Goal: Check status: Check status

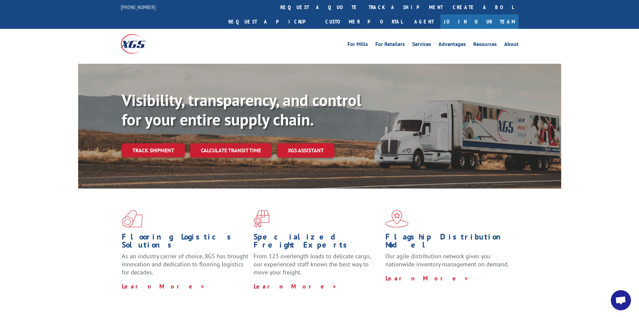
click at [155, 143] on link "Track shipment" at bounding box center [153, 150] width 63 height 14
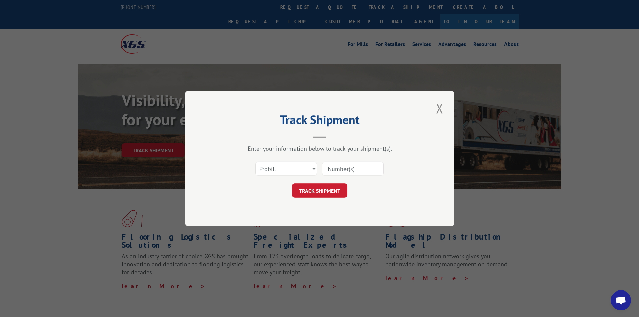
paste input "17401763"
type input "17401763"
click at [331, 190] on button "TRACK SHIPMENT" at bounding box center [319, 190] width 55 height 14
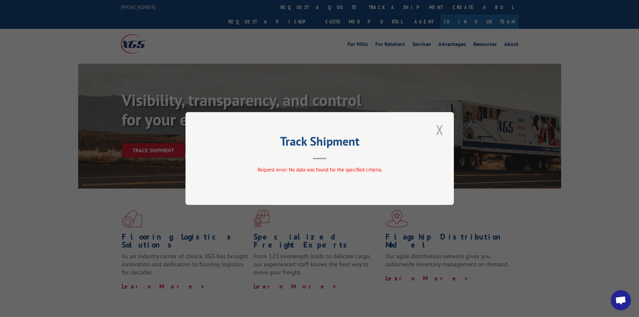
click at [437, 131] on button "Close modal" at bounding box center [439, 129] width 11 height 18
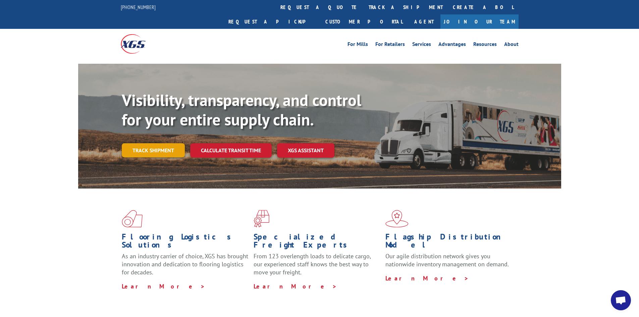
click at [174, 143] on link "Track shipment" at bounding box center [153, 150] width 63 height 14
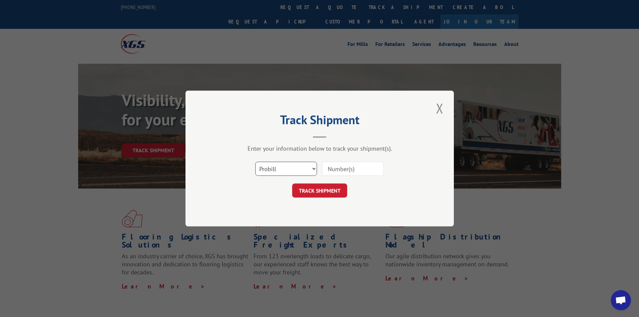
click at [314, 168] on select "Select category... Probill BOL PO" at bounding box center [286, 169] width 62 height 14
select select "bol"
click at [255, 162] on select "Select category... Probill BOL PO" at bounding box center [286, 169] width 62 height 14
paste input "17401763"
type input "17401763"
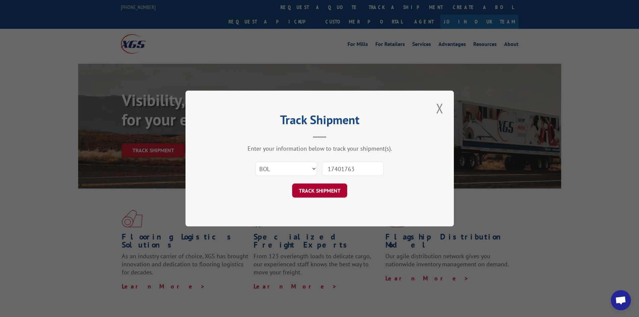
click at [337, 195] on button "TRACK SHIPMENT" at bounding box center [319, 190] width 55 height 14
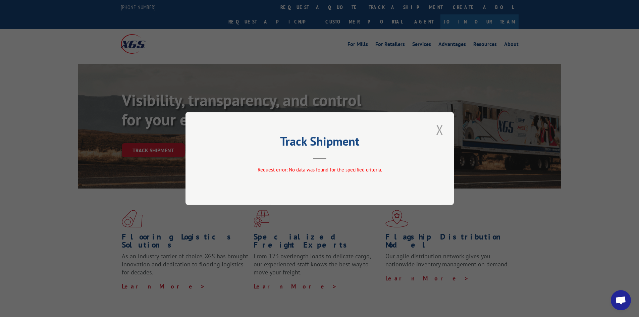
click at [440, 127] on button "Close modal" at bounding box center [439, 129] width 11 height 18
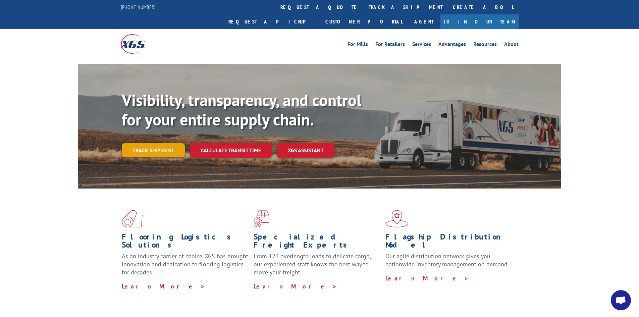
click at [155, 143] on link "Track shipment" at bounding box center [153, 150] width 63 height 14
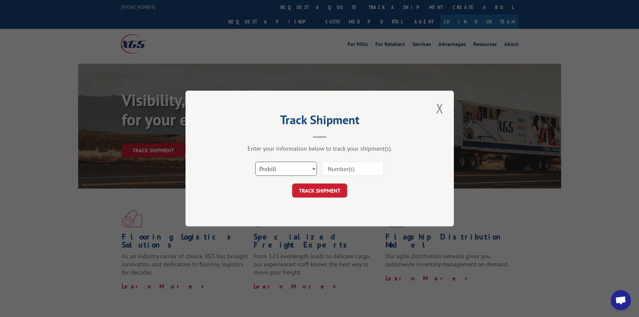
click at [315, 168] on select "Select category... Probill BOL PO" at bounding box center [286, 169] width 62 height 14
select select "po"
click at [255, 162] on select "Select category... Probill BOL PO" at bounding box center [286, 169] width 62 height 14
click at [333, 171] on input at bounding box center [353, 169] width 62 height 14
paste input "17401763"
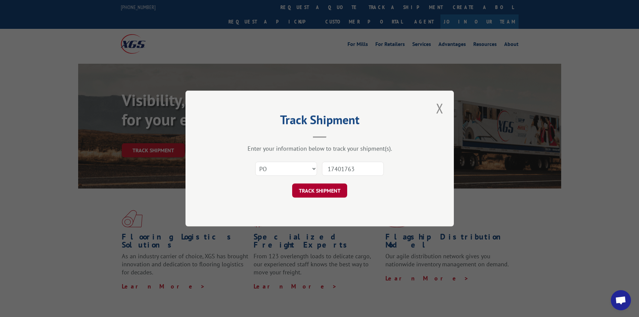
type input "17401763"
click at [332, 192] on button "TRACK SHIPMENT" at bounding box center [319, 190] width 55 height 14
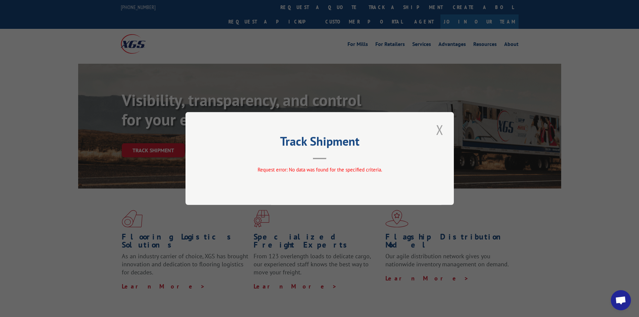
click at [441, 131] on button "Close modal" at bounding box center [439, 129] width 11 height 18
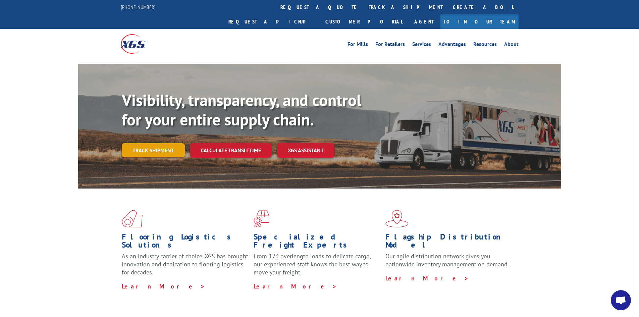
click at [158, 143] on link "Track shipment" at bounding box center [153, 150] width 63 height 14
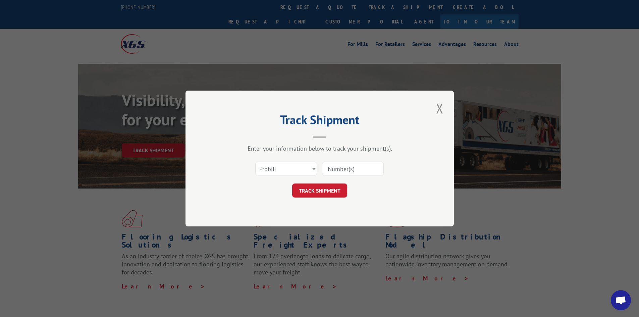
paste input "17401763"
type input "17401763"
click at [361, 89] on div "Track Shipment Enter your information below to track your shipment(s). Select c…" at bounding box center [319, 158] width 639 height 317
click at [324, 195] on button "TRACK SHIPMENT" at bounding box center [319, 190] width 55 height 14
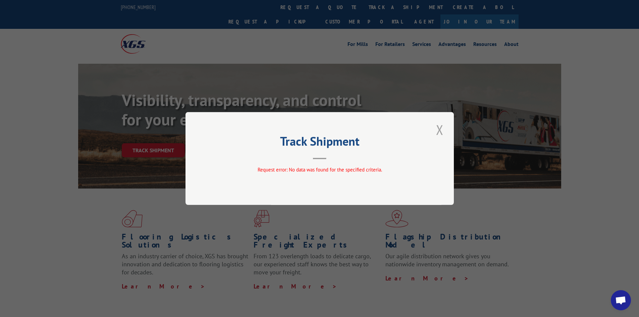
click at [436, 133] on button "Close modal" at bounding box center [439, 129] width 11 height 18
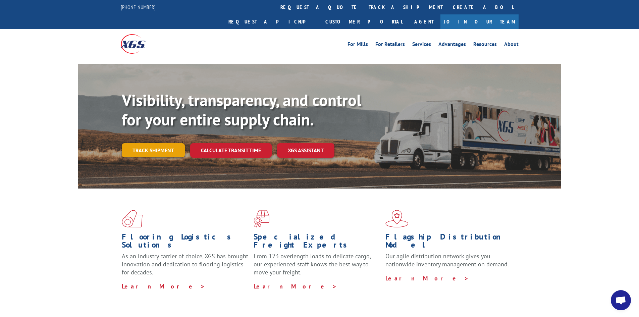
click at [159, 143] on link "Track shipment" at bounding box center [153, 150] width 63 height 14
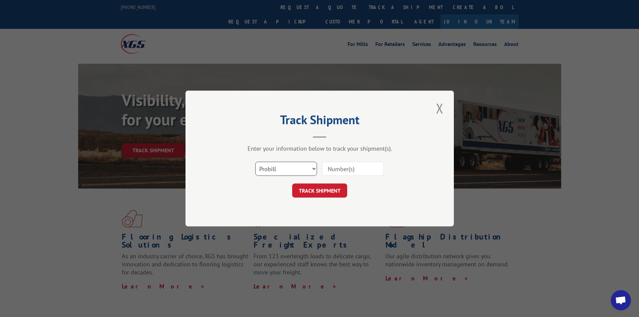
click at [278, 169] on select "Select category... Probill BOL PO" at bounding box center [286, 169] width 62 height 14
select select "bol"
click at [255, 162] on select "Select category... Probill BOL PO" at bounding box center [286, 169] width 62 height 14
paste input "17401763"
type input "17401763"
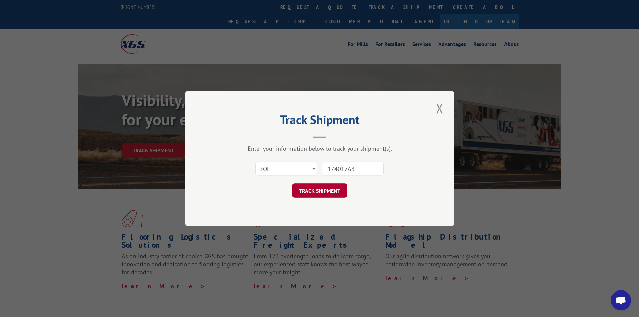
click at [318, 187] on button "TRACK SHIPMENT" at bounding box center [319, 190] width 55 height 14
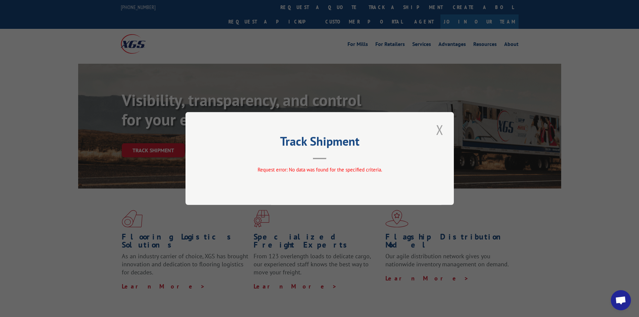
drag, startPoint x: 442, startPoint y: 127, endPoint x: 297, endPoint y: 149, distance: 146.4
click at [440, 127] on button "Close modal" at bounding box center [439, 129] width 11 height 18
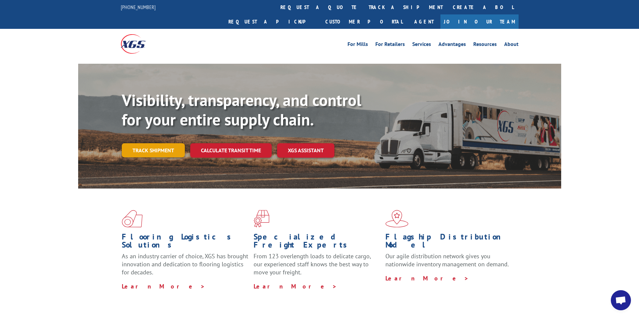
click at [166, 143] on link "Track shipment" at bounding box center [153, 150] width 63 height 14
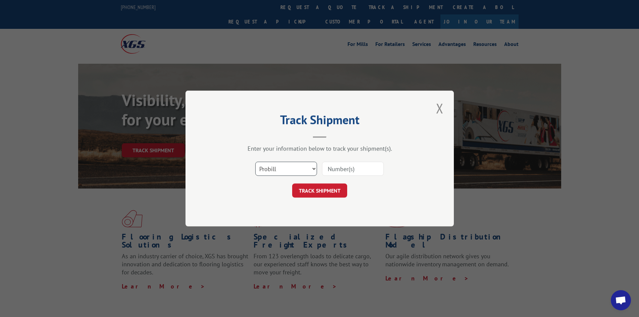
click at [286, 167] on select "Select category... Probill BOL PO" at bounding box center [286, 169] width 62 height 14
select select "po"
click at [255, 162] on select "Select category... Probill BOL PO" at bounding box center [286, 169] width 62 height 14
paste input "17401763"
type input "17401763"
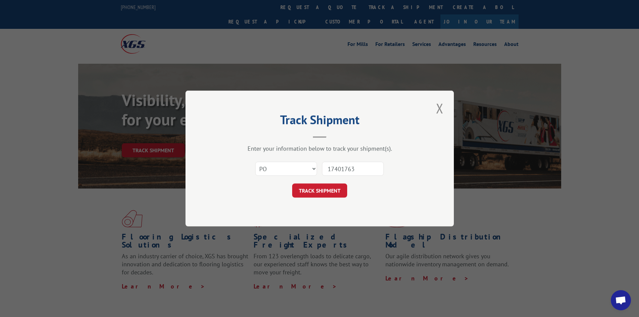
click at [324, 187] on button "TRACK SHIPMENT" at bounding box center [319, 190] width 55 height 14
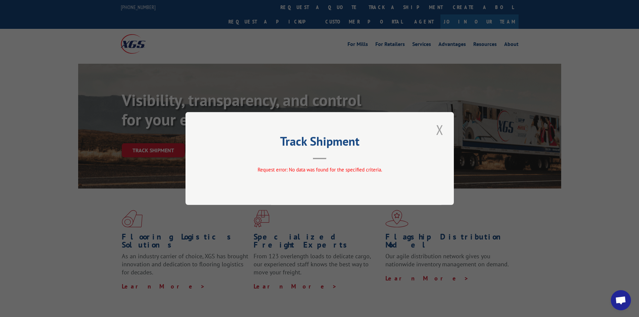
click at [440, 130] on button "Close modal" at bounding box center [439, 129] width 11 height 18
